Goal: Transaction & Acquisition: Purchase product/service

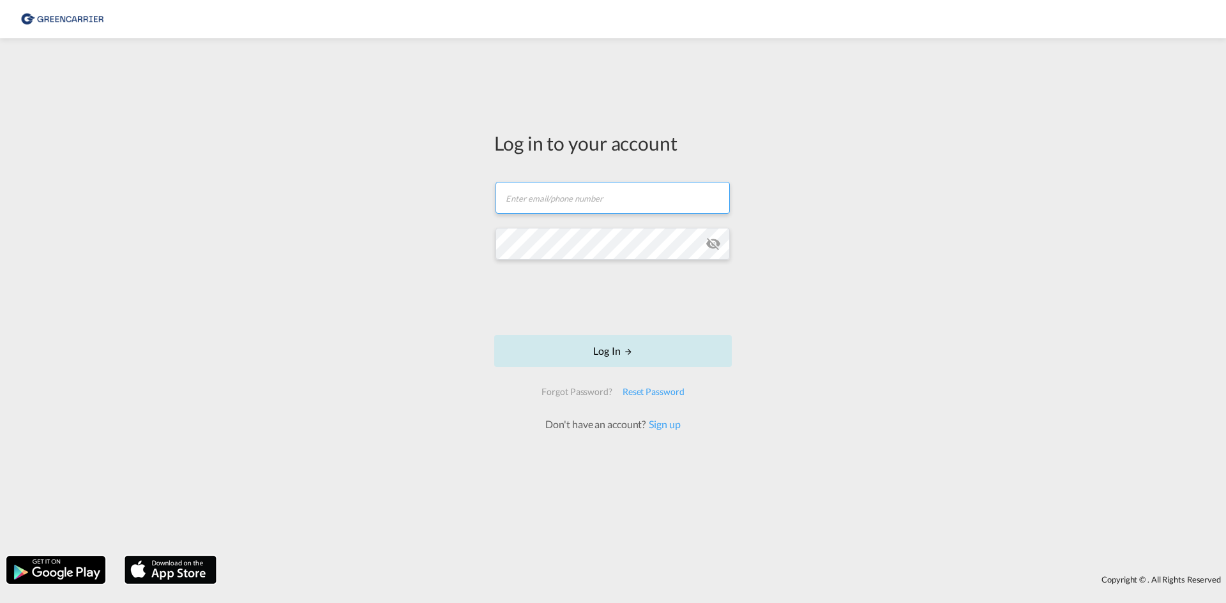
type input "[EMAIL_ADDRESS][DOMAIN_NAME]"
click at [629, 358] on button "Log In" at bounding box center [613, 351] width 238 height 32
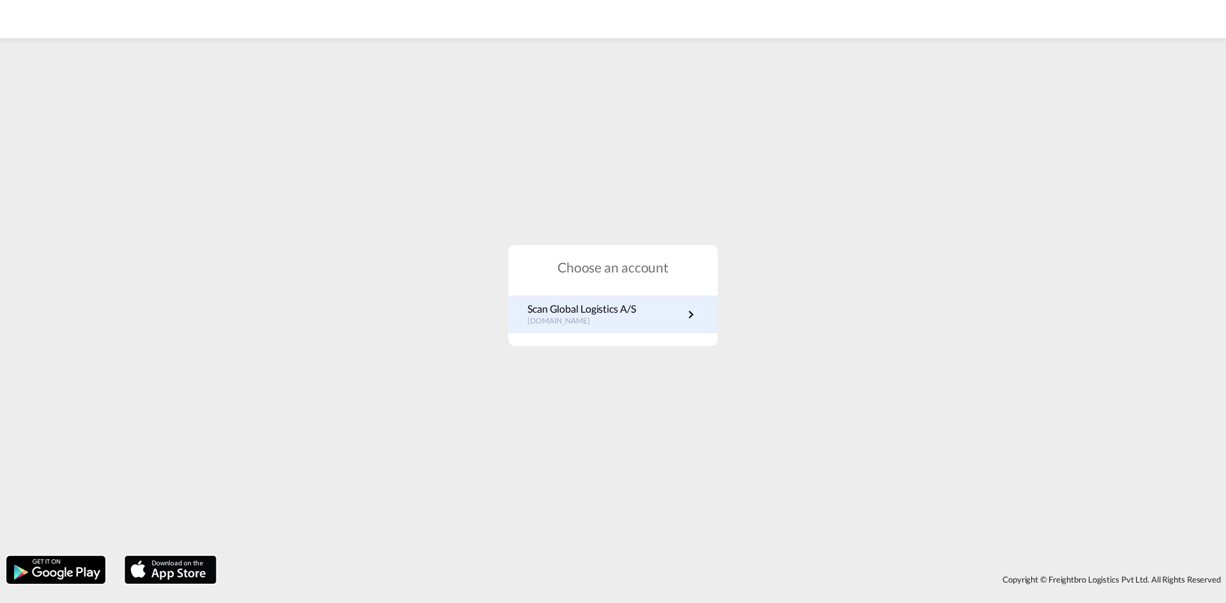
click at [618, 308] on p "Scan Global Logistics A/S" at bounding box center [581, 309] width 109 height 14
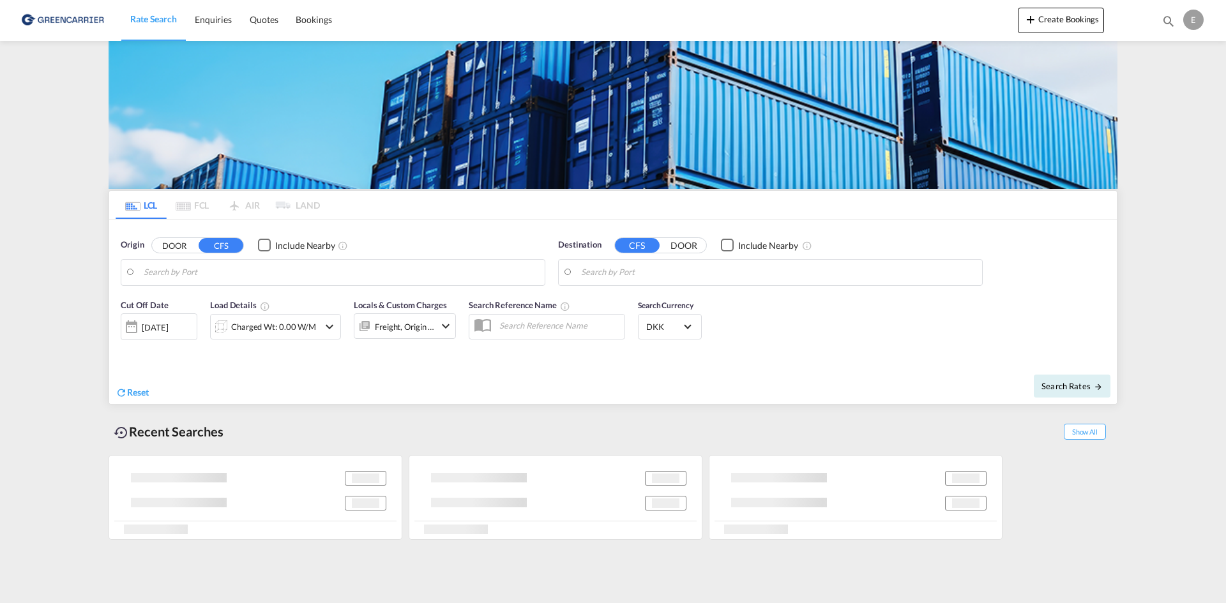
type input "DK-5591, Gelsted, Gelsted Mark, Gelstedskov"
type input "Singapore, SGSIN"
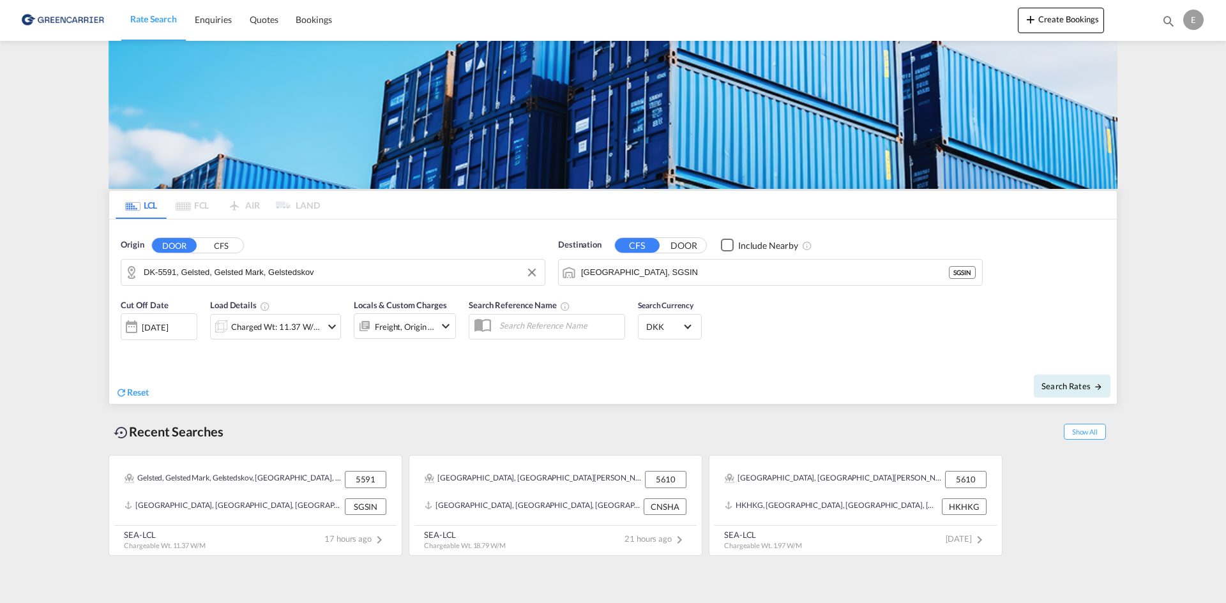
click at [390, 275] on input "DK-5591, Gelsted, Gelsted Mark, Gelstedskov" at bounding box center [341, 272] width 395 height 19
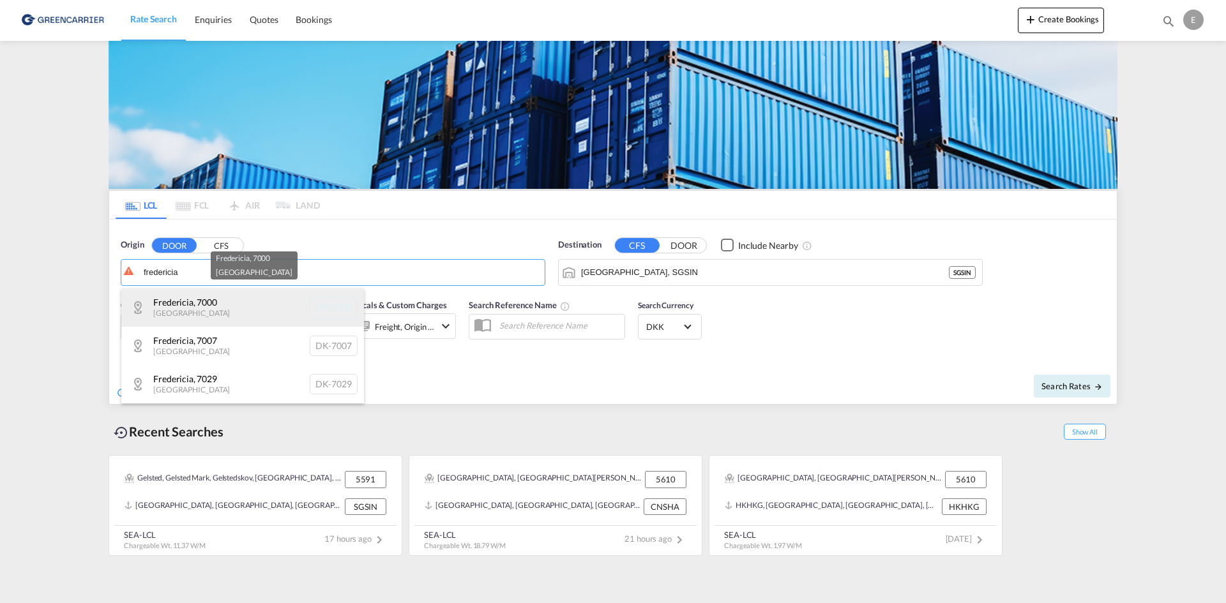
click at [236, 307] on div "Fredericia , 7000 Denmark DK-7000" at bounding box center [242, 308] width 243 height 38
type input "DK-7000, Fredericia"
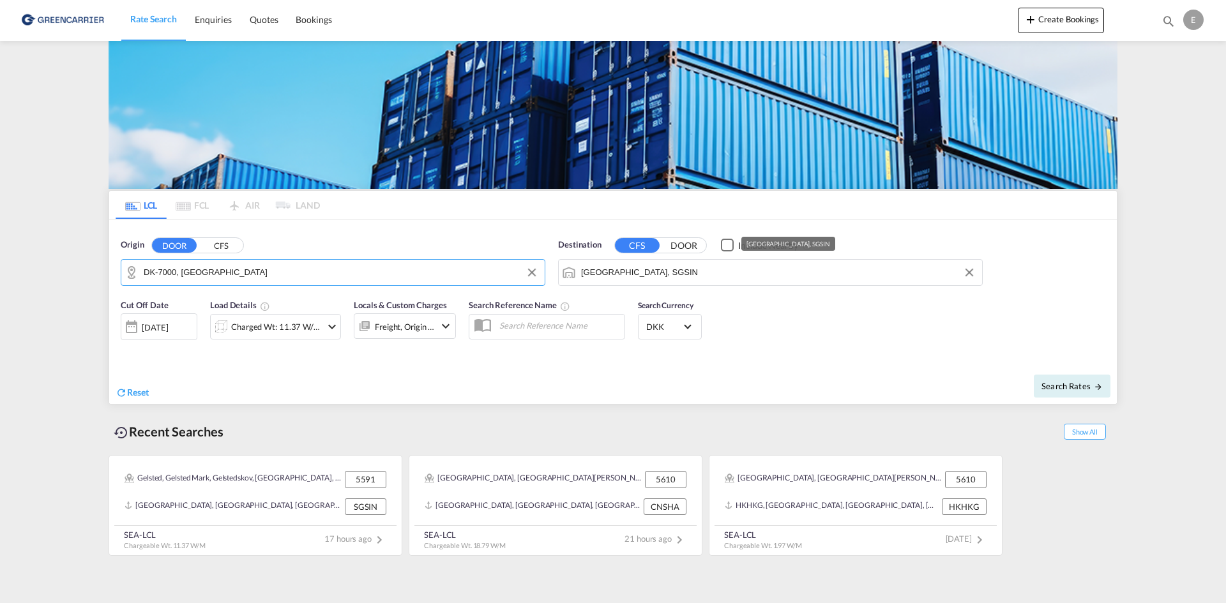
click at [644, 273] on input "Singapore, SGSIN" at bounding box center [778, 272] width 395 height 19
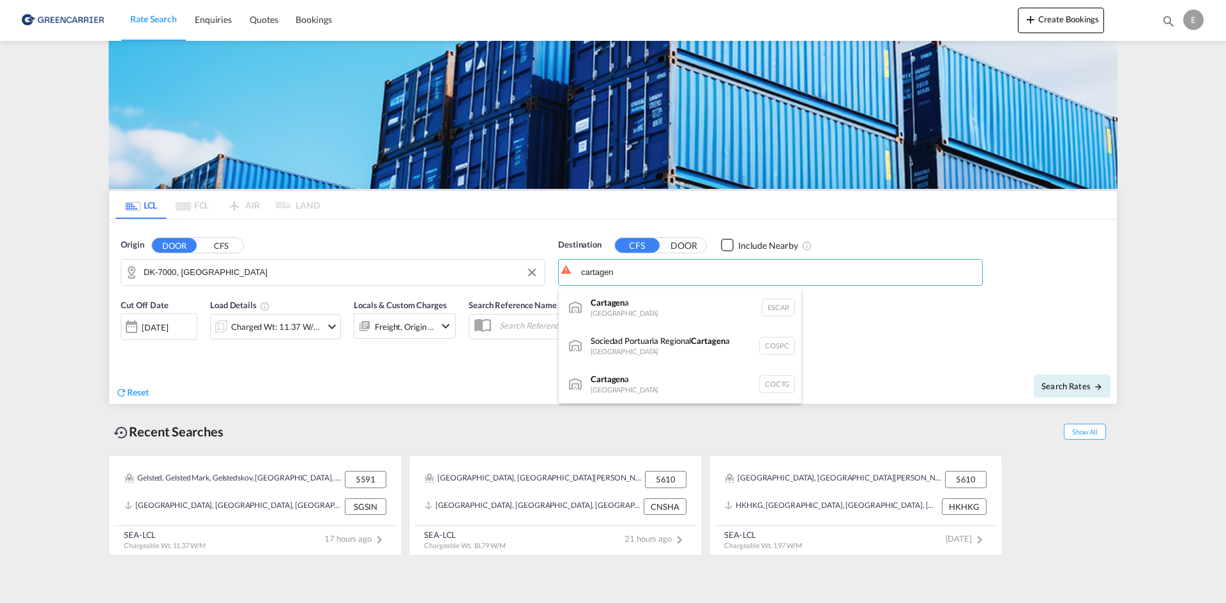
click at [674, 375] on div "Cartagen a Colombia COCTG" at bounding box center [680, 384] width 243 height 38
type input "Cartagena, COCTG"
click at [285, 328] on div "Charged Wt: 11.37 W/M" at bounding box center [276, 327] width 90 height 18
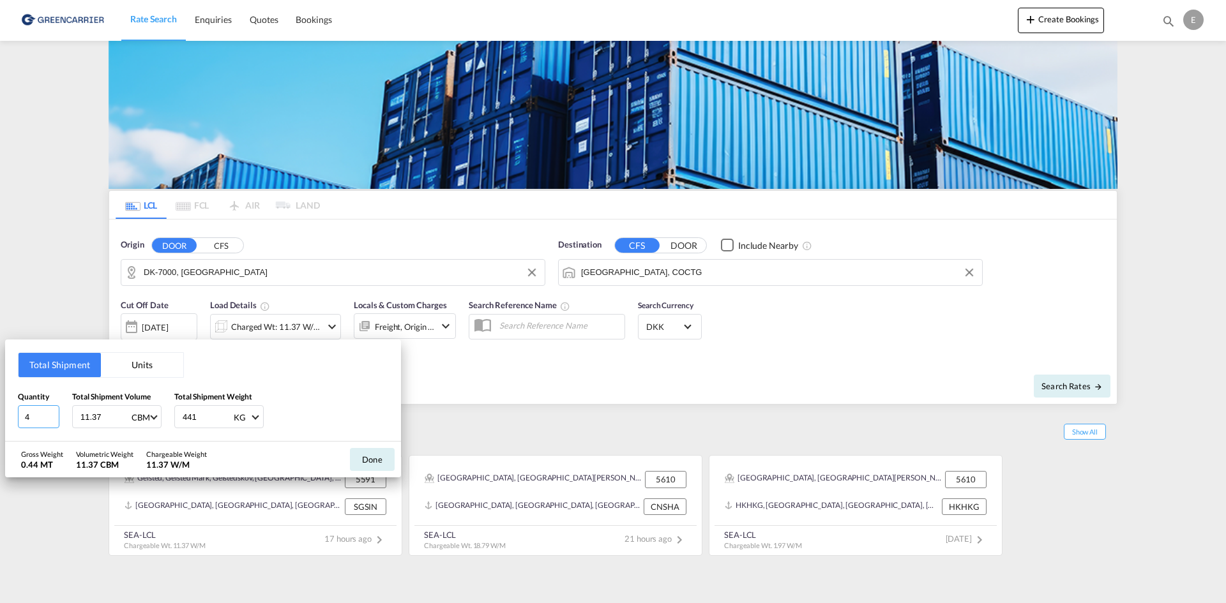
drag, startPoint x: 29, startPoint y: 416, endPoint x: 11, endPoint y: 419, distance: 18.7
click at [11, 419] on div "Total Shipment Units Quantity 4 Total Shipment Volume 11.37 CBM CBM CFT Total S…" at bounding box center [203, 391] width 396 height 102
type input "1"
type input "70"
type input "1.536"
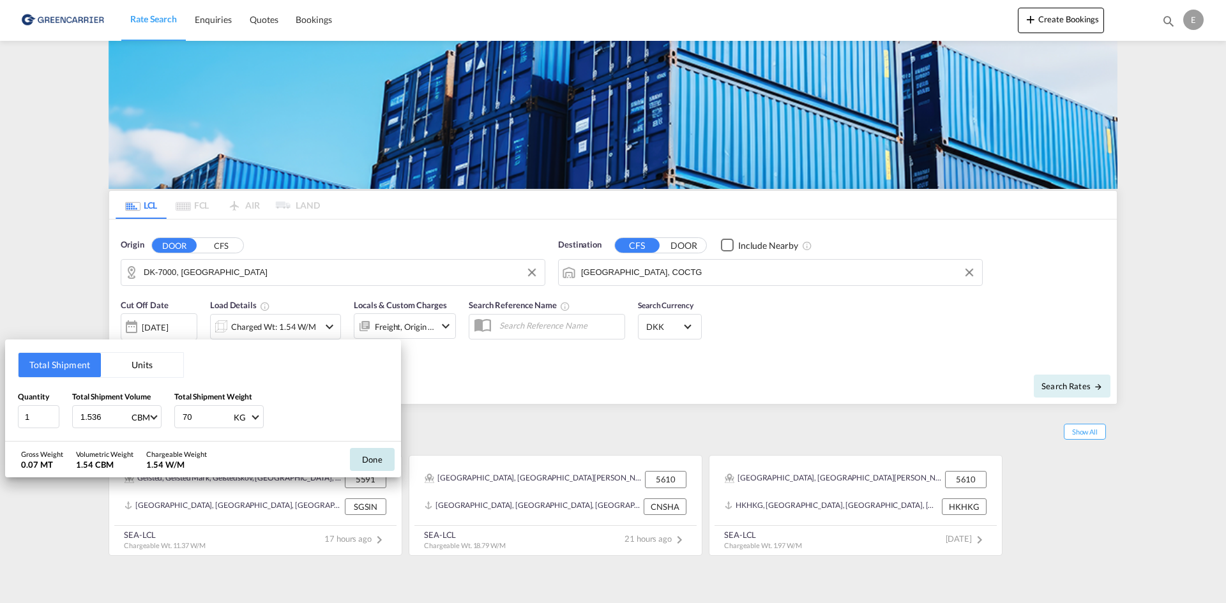
click at [375, 451] on button "Done" at bounding box center [372, 459] width 45 height 23
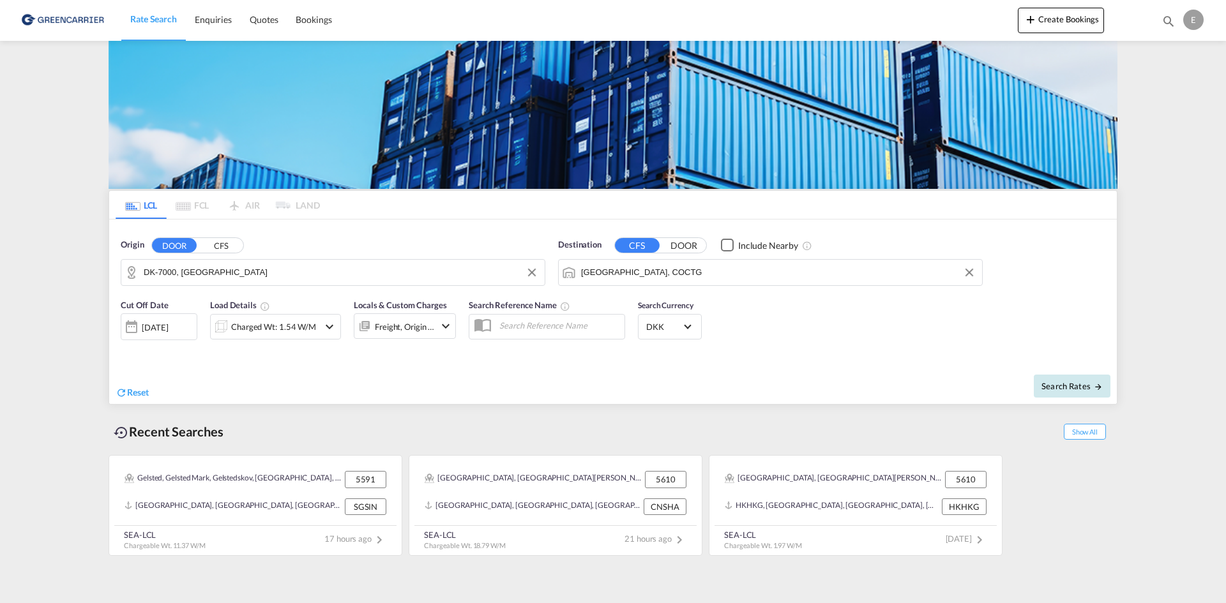
click at [1066, 388] on span "Search Rates" at bounding box center [1071, 386] width 61 height 10
type input "7000 to COCTG / 28 Aug 2025"
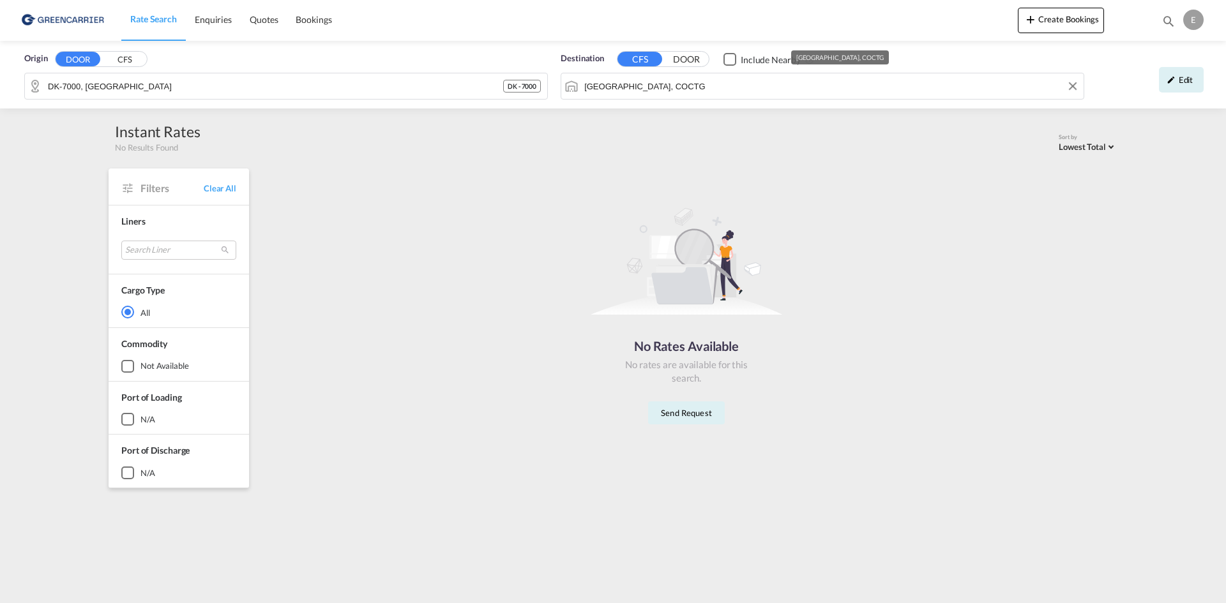
click at [682, 89] on input "Cartagena, COCTG" at bounding box center [830, 86] width 493 height 19
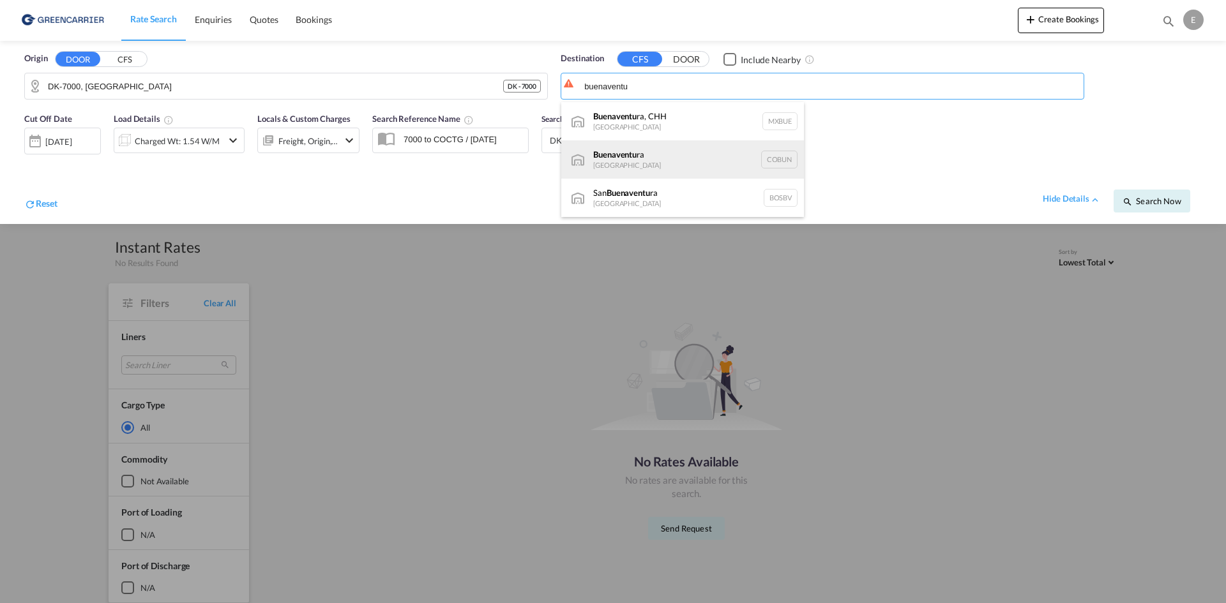
click at [693, 153] on div "Buenaventu ra Colombia COBUN" at bounding box center [682, 159] width 243 height 38
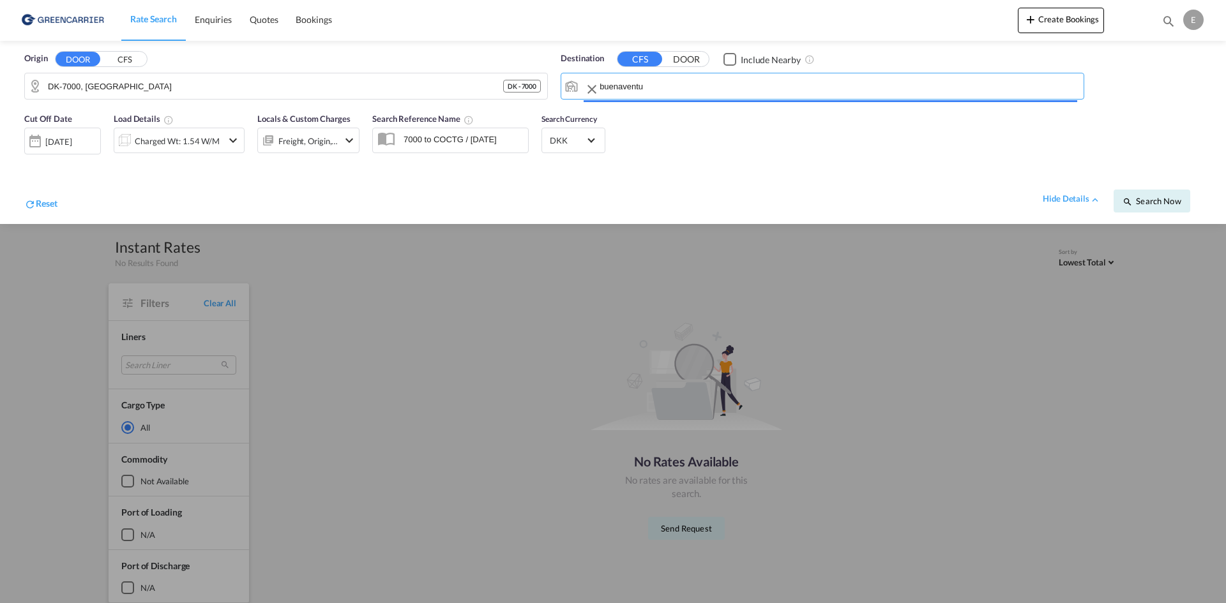
type input "Buenaventura, COBUN"
click at [1155, 203] on span "Search Now" at bounding box center [1152, 201] width 58 height 10
